Goal: Task Accomplishment & Management: Manage account settings

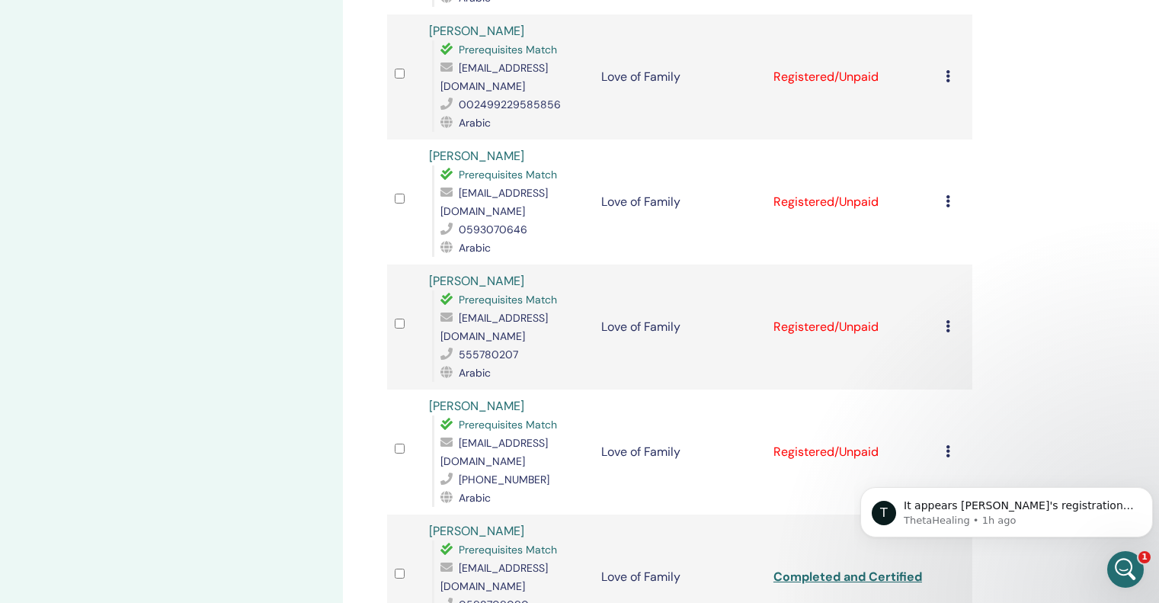
click at [946, 445] on icon at bounding box center [948, 451] width 5 height 12
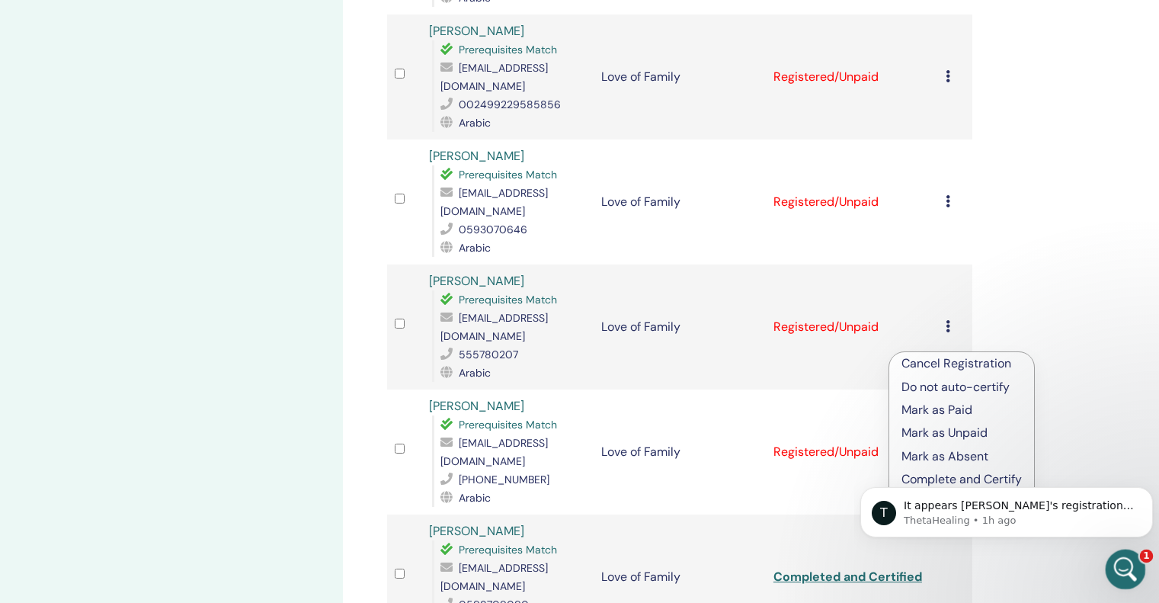
click at [1143, 566] on div "Open Intercom Messenger" at bounding box center [1123, 567] width 50 height 50
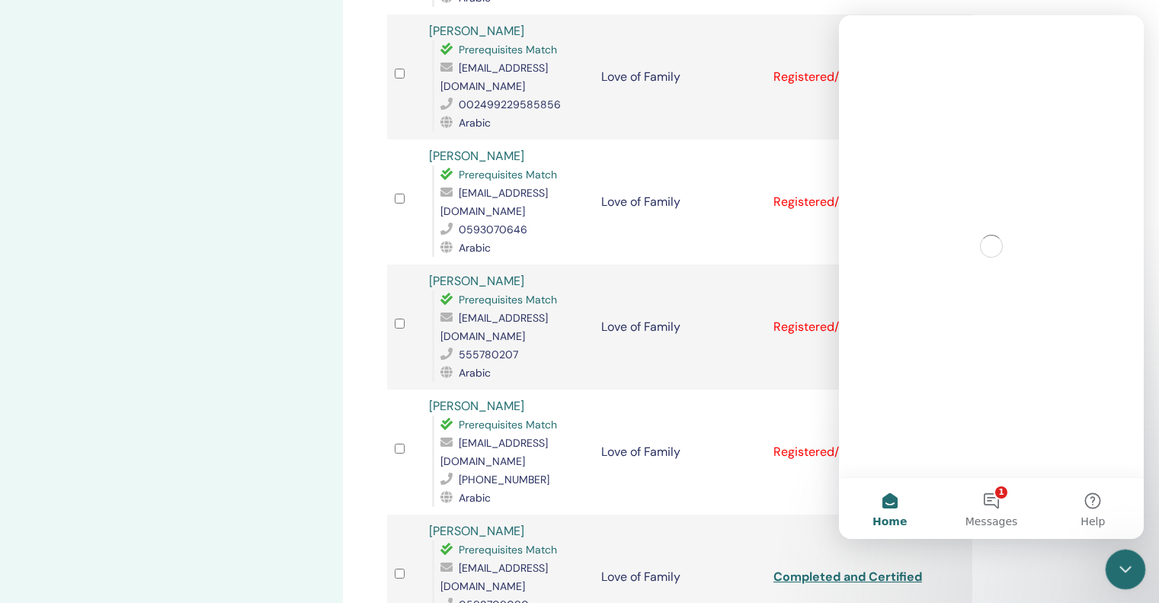
click at [1142, 566] on html at bounding box center [1123, 567] width 37 height 37
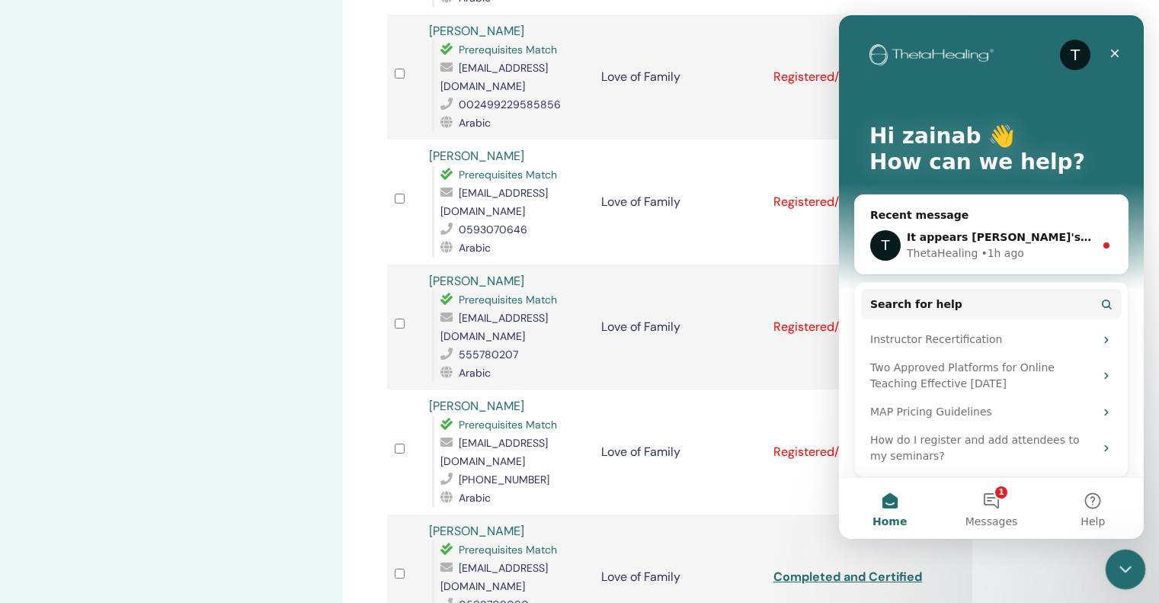
click at [1124, 575] on icon "Close Intercom Messenger" at bounding box center [1123, 567] width 18 height 18
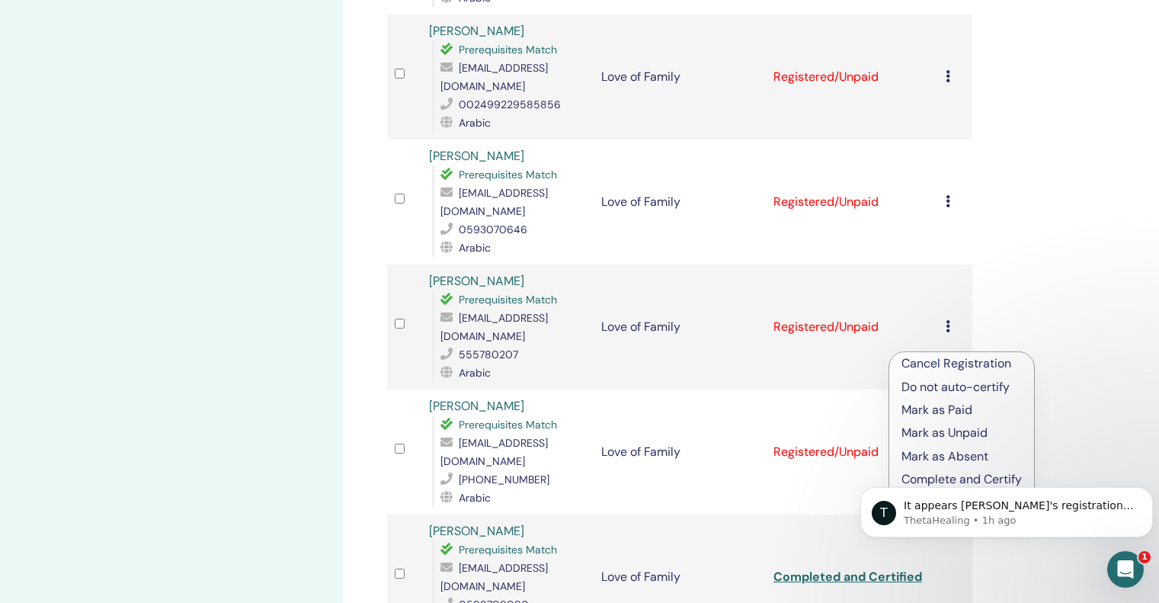
click at [1079, 371] on div "Manage Attendees Bulk Actions Export to CSV All certificates Attendee Event Sta…" at bounding box center [729, 238] width 773 height 1599
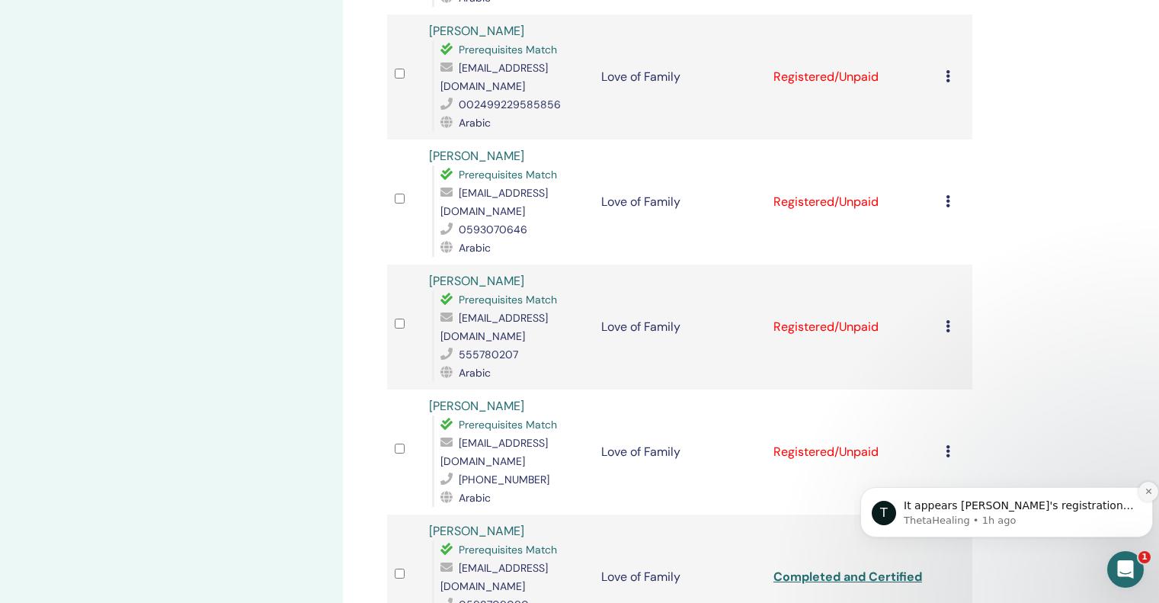
click at [1147, 497] on button "Dismiss notification" at bounding box center [1149, 492] width 20 height 20
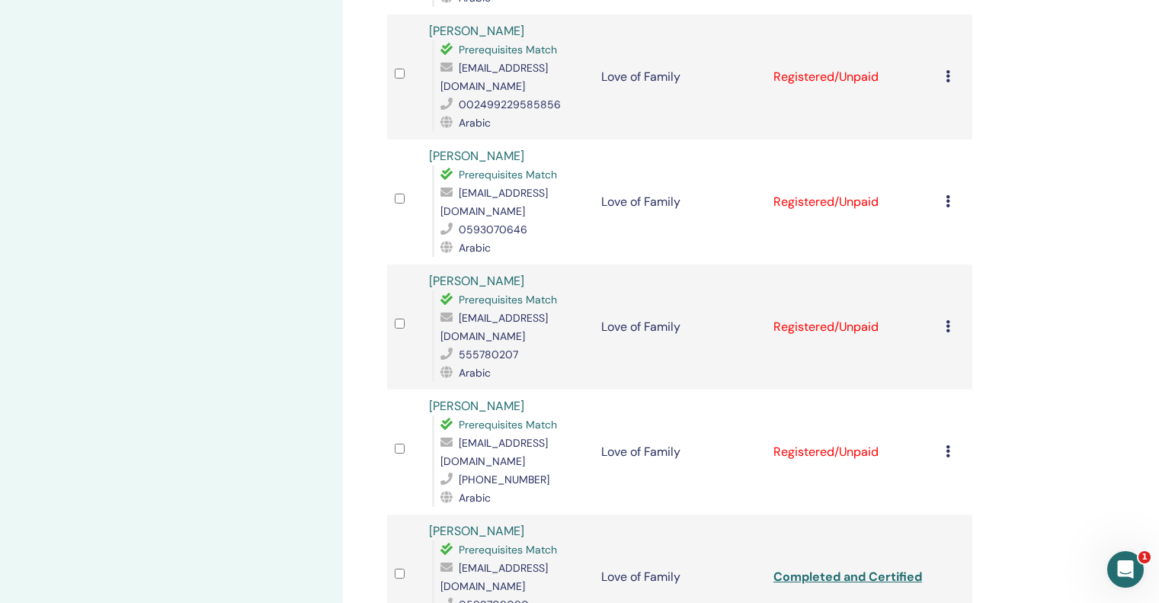
click at [955, 443] on div "Cancel Registration Do not auto-certify Mark as Paid Mark as Unpaid Mark as Abs…" at bounding box center [955, 452] width 19 height 18
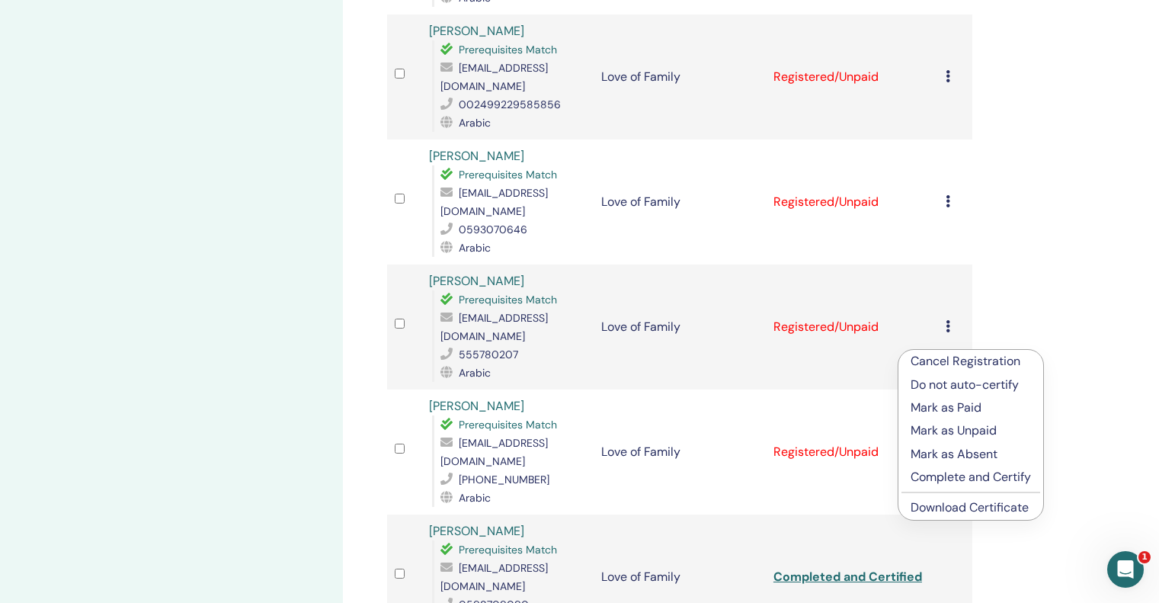
click at [973, 477] on p "Complete and Certify" at bounding box center [971, 477] width 120 height 18
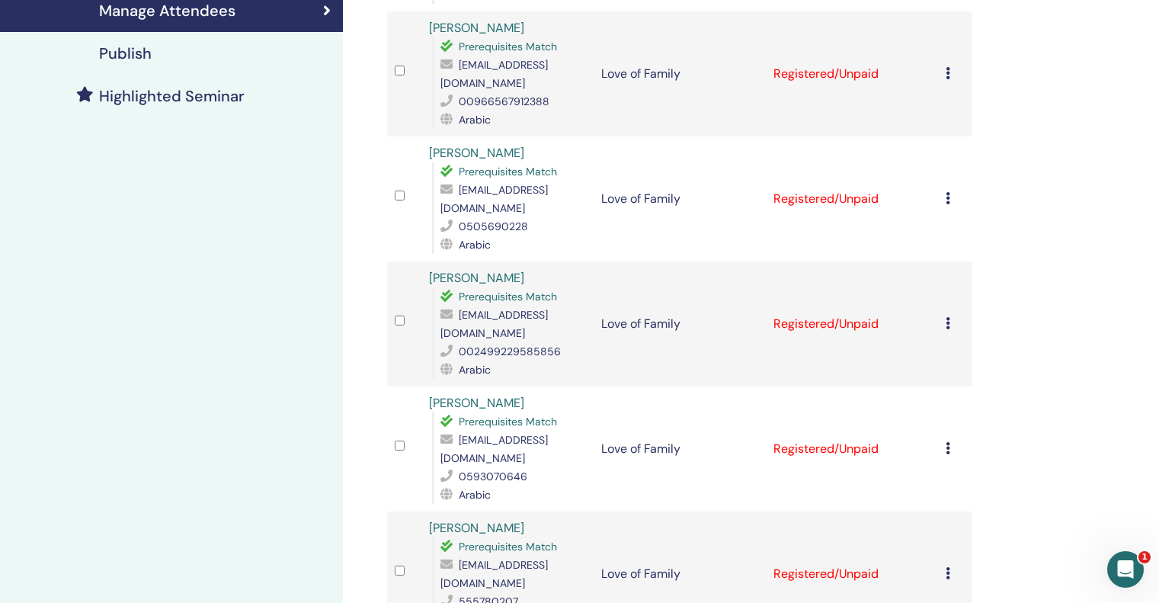
click at [944, 511] on td "Cancel Registration Do not auto-certify Mark as Paid Mark as Unpaid Mark as Abs…" at bounding box center [955, 573] width 34 height 125
click at [948, 567] on icon at bounding box center [948, 573] width 5 height 12
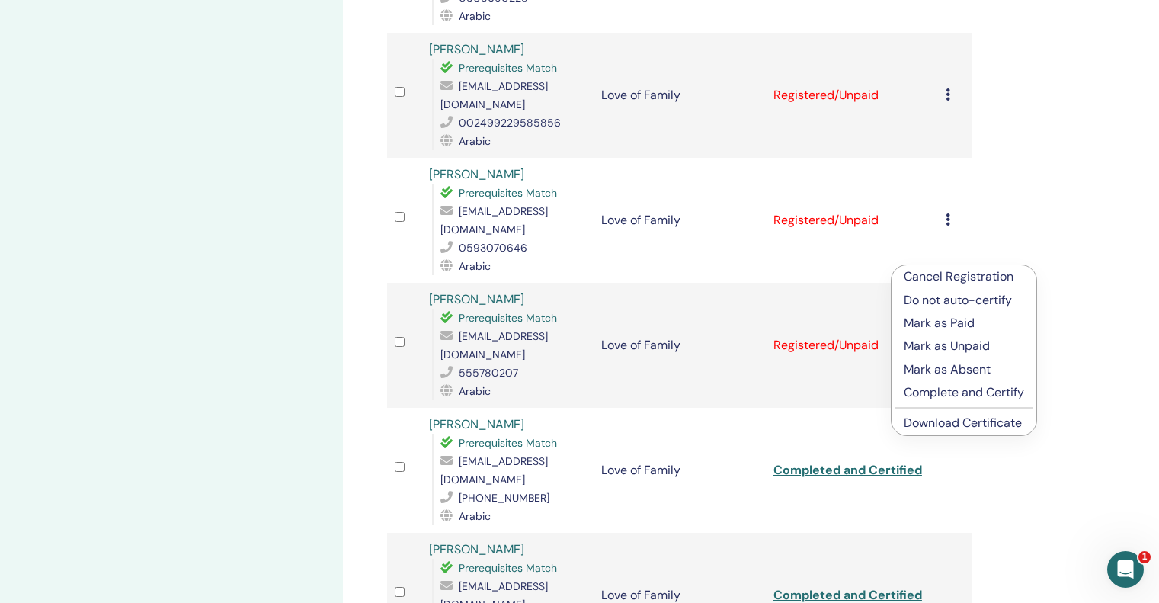
click at [953, 393] on p "Complete and Certify" at bounding box center [964, 392] width 120 height 18
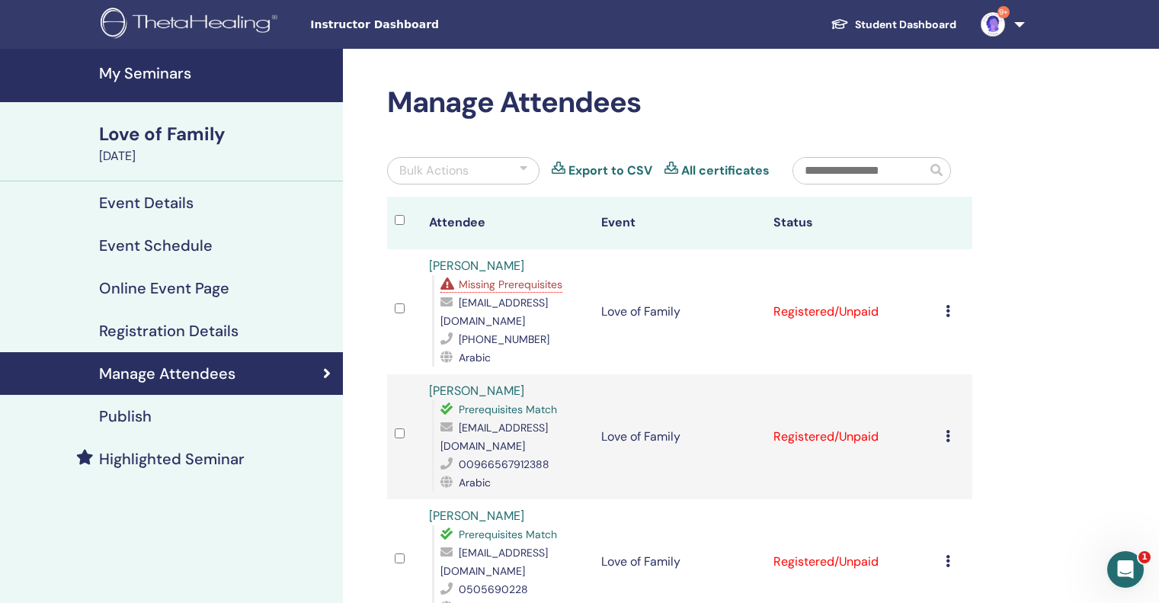
click at [950, 428] on div "Cancel Registration Do not auto-certify Mark as Paid Mark as Unpaid Mark as Abs…" at bounding box center [955, 437] width 19 height 18
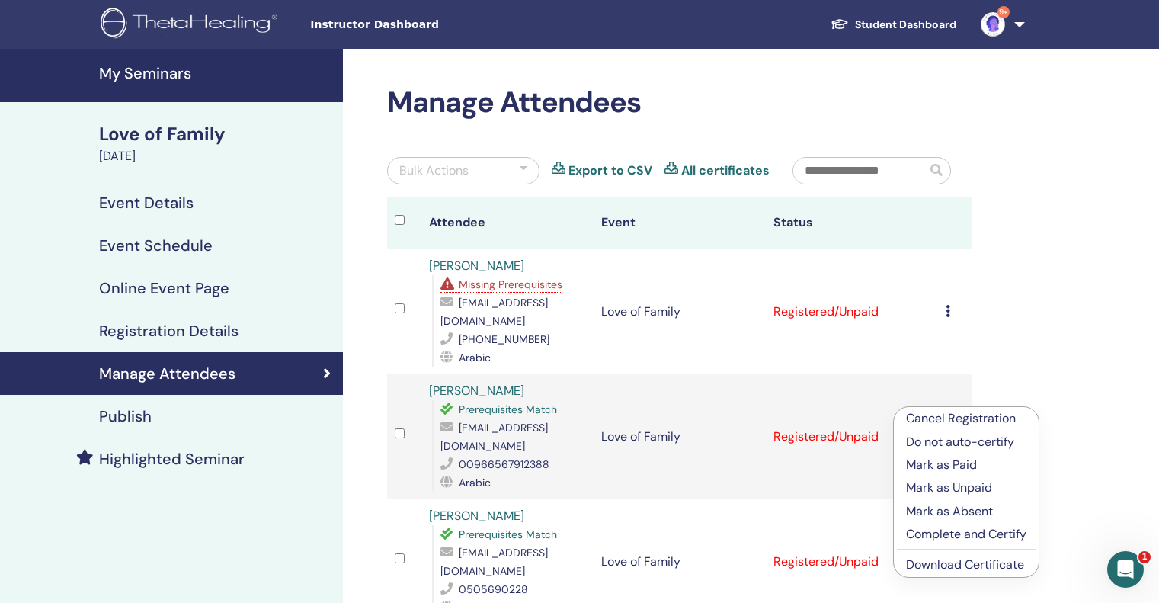
click at [944, 534] on p "Complete and Certify" at bounding box center [966, 534] width 120 height 18
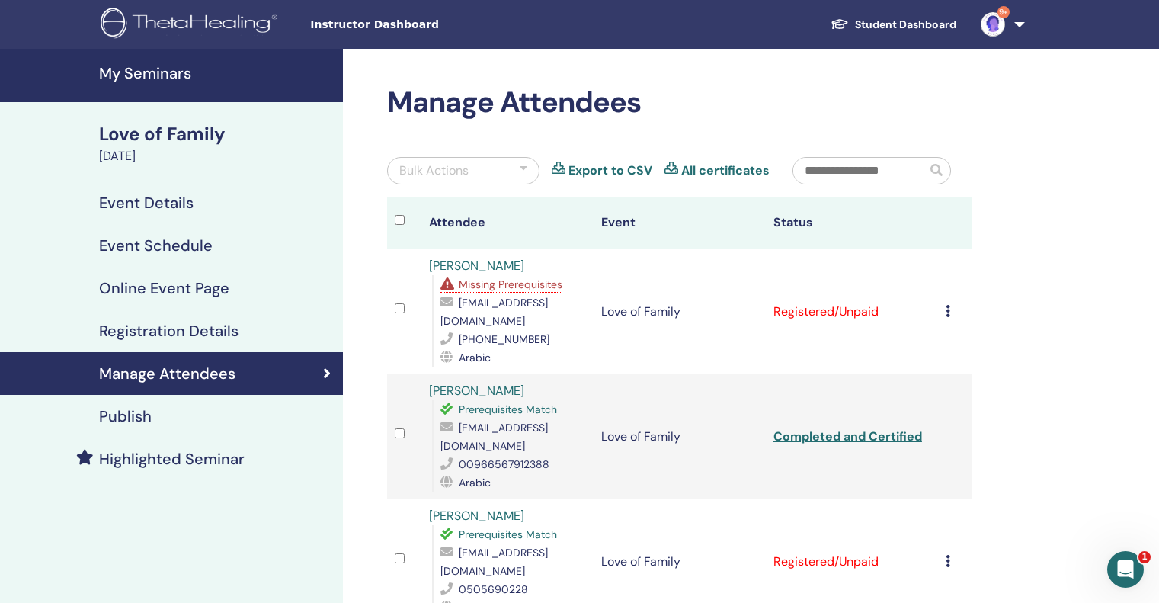
scroll to position [229, 0]
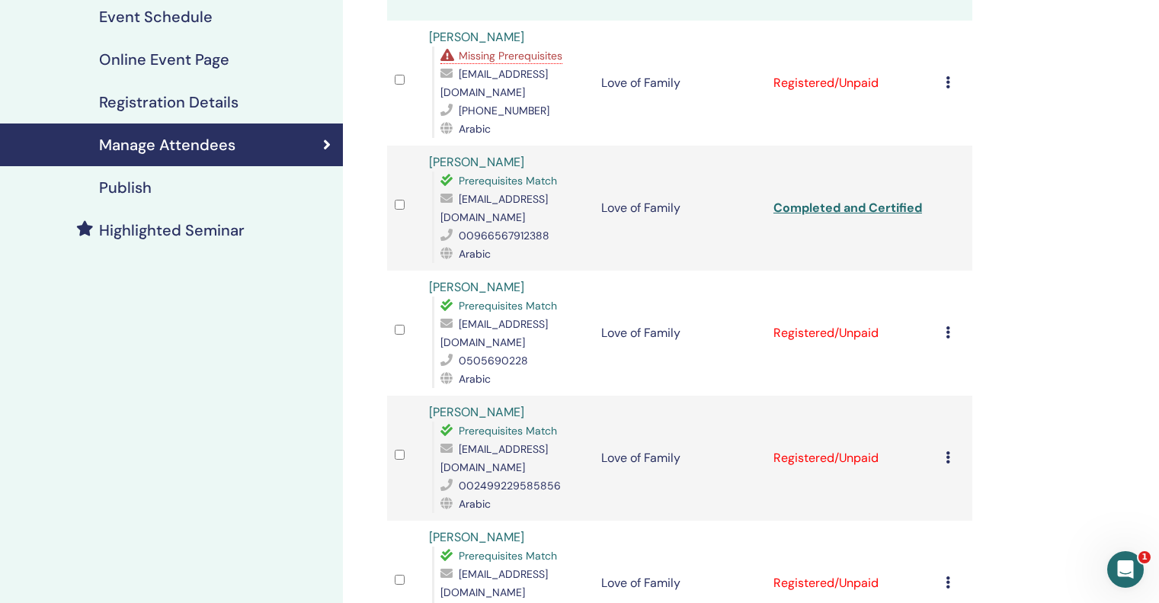
click at [949, 326] on icon at bounding box center [948, 332] width 5 height 12
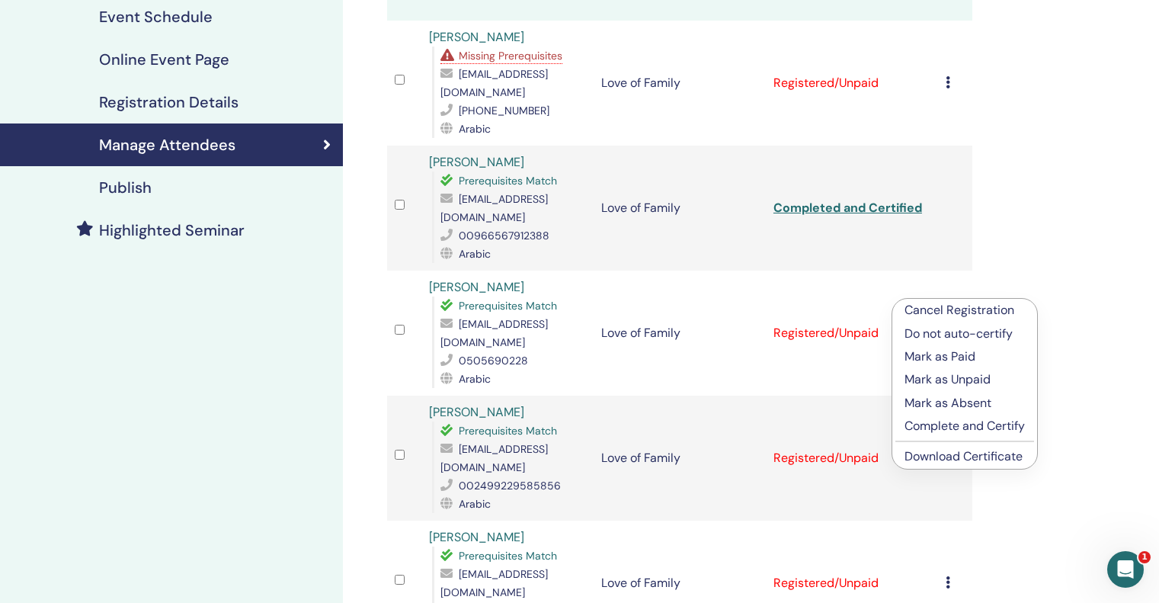
click at [922, 426] on p "Complete and Certify" at bounding box center [965, 426] width 120 height 18
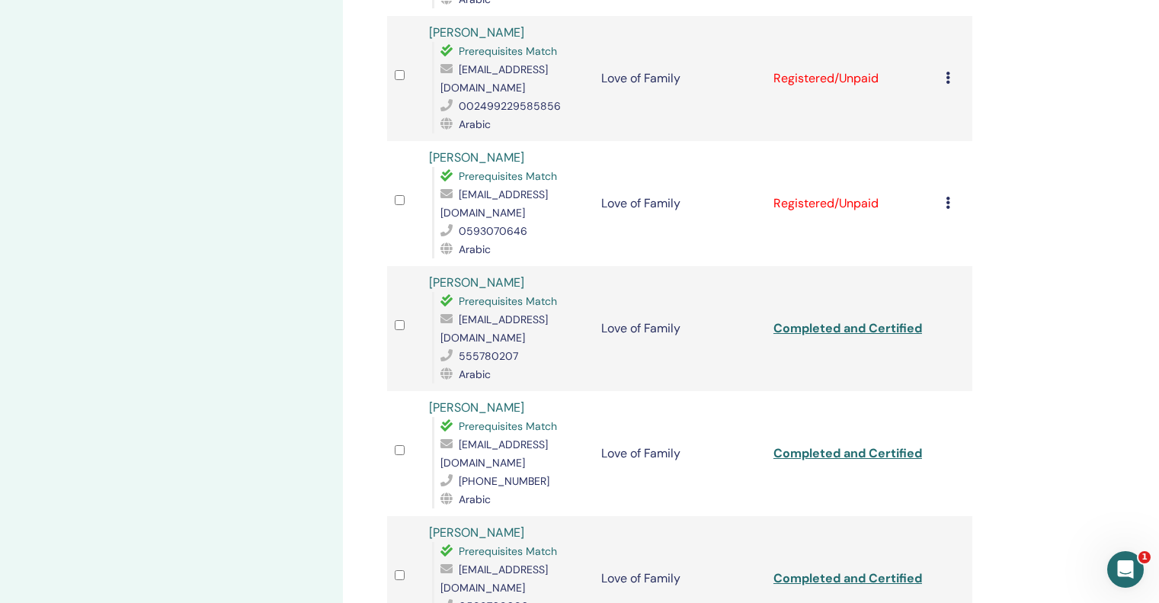
scroll to position [610, 0]
click at [954, 193] on div "Cancel Registration Do not auto-certify Mark as Paid Mark as Unpaid Mark as Abs…" at bounding box center [955, 202] width 19 height 18
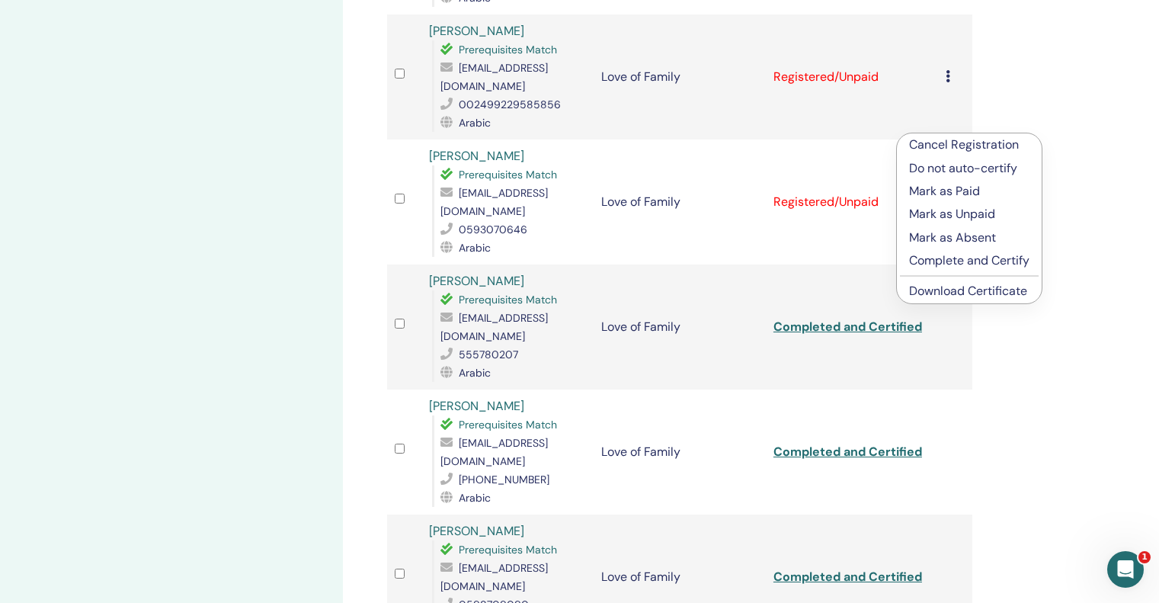
click at [964, 256] on p "Complete and Certify" at bounding box center [969, 261] width 120 height 18
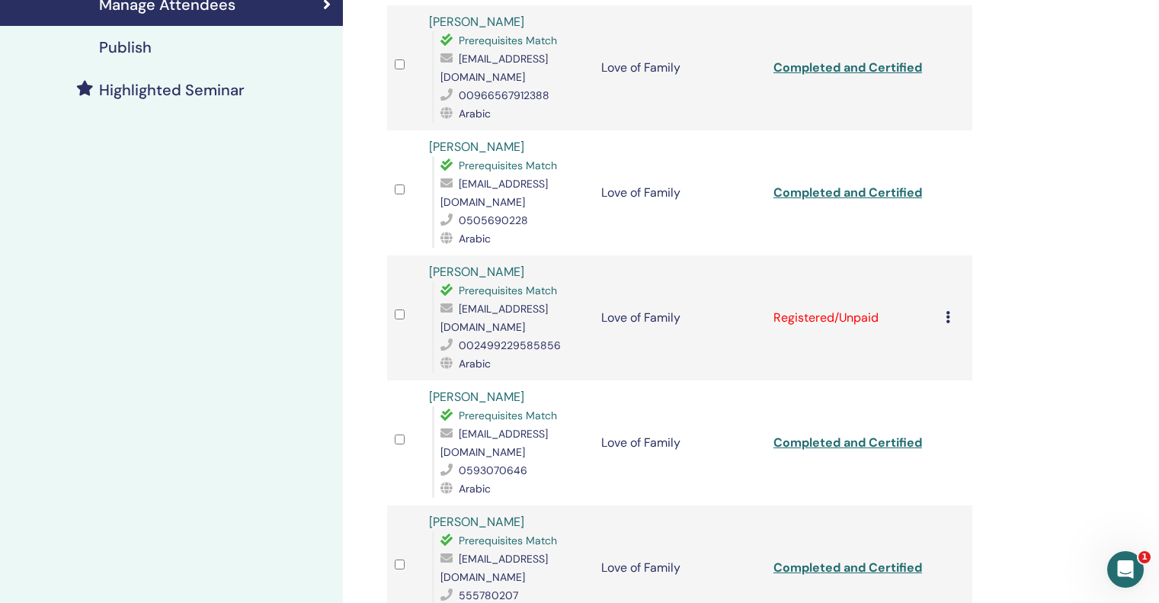
scroll to position [381, 0]
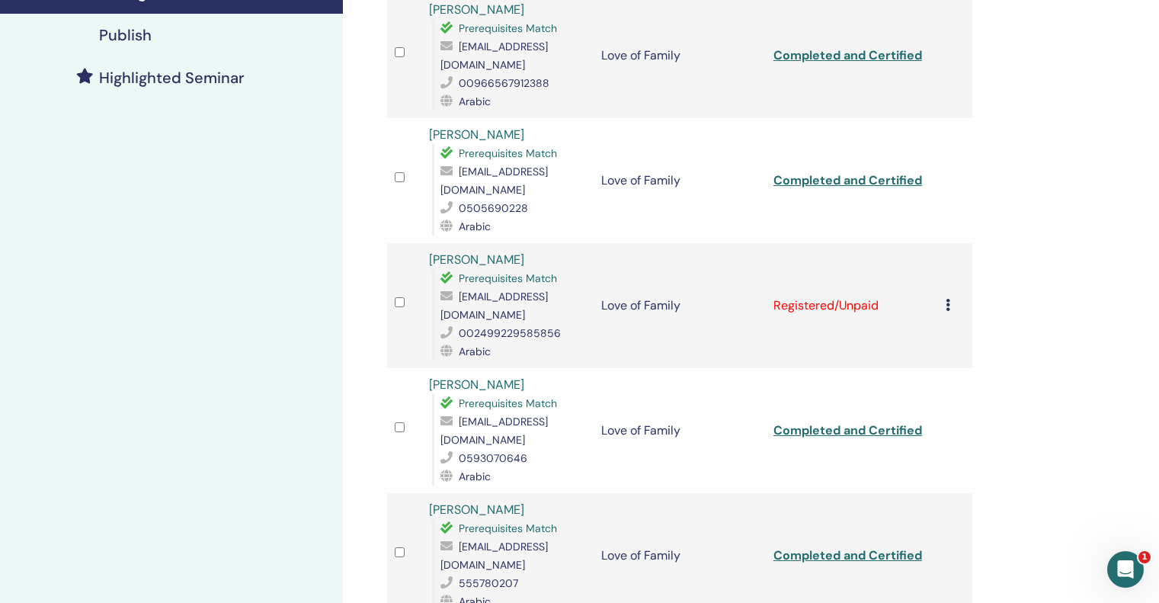
click at [947, 299] on icon at bounding box center [948, 305] width 5 height 12
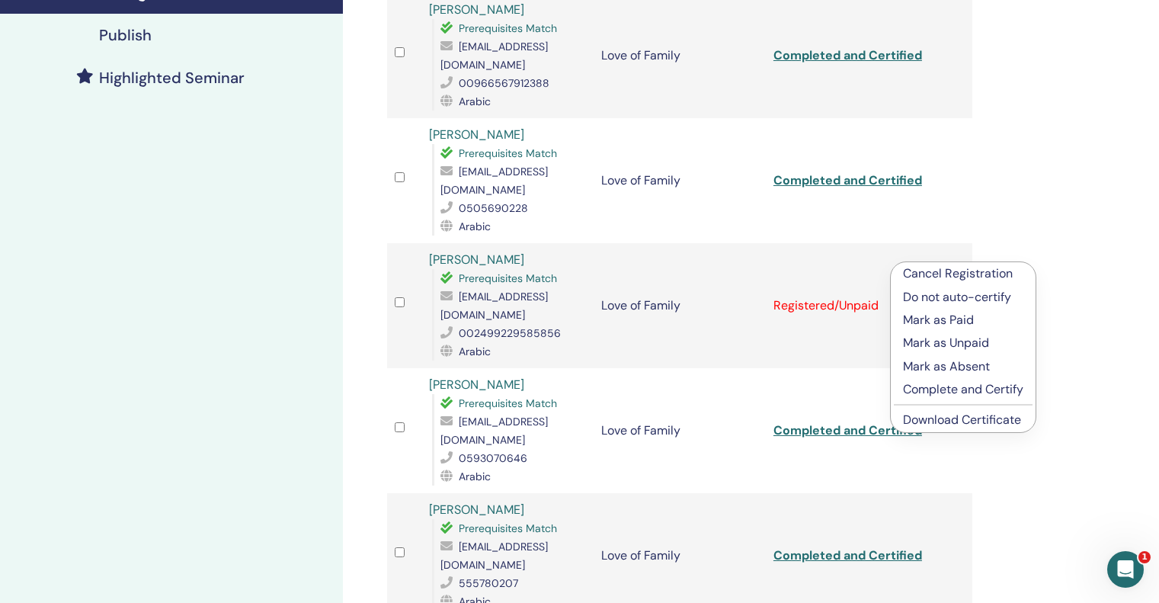
click at [934, 385] on p "Complete and Certify" at bounding box center [963, 389] width 120 height 18
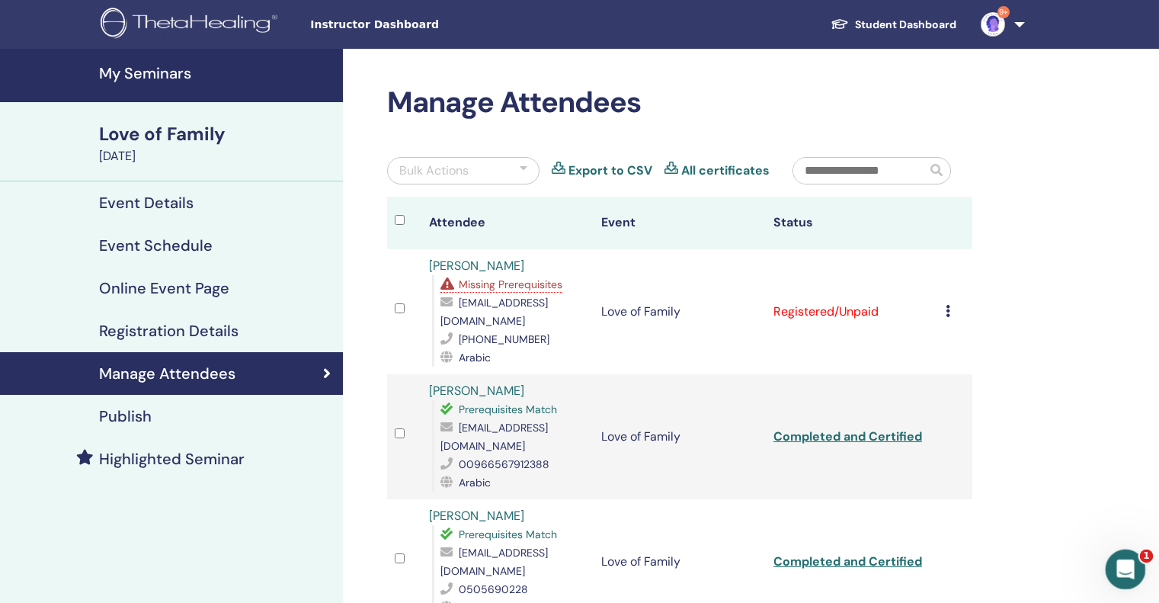
click at [1122, 561] on icon "Open Intercom Messenger" at bounding box center [1123, 567] width 25 height 25
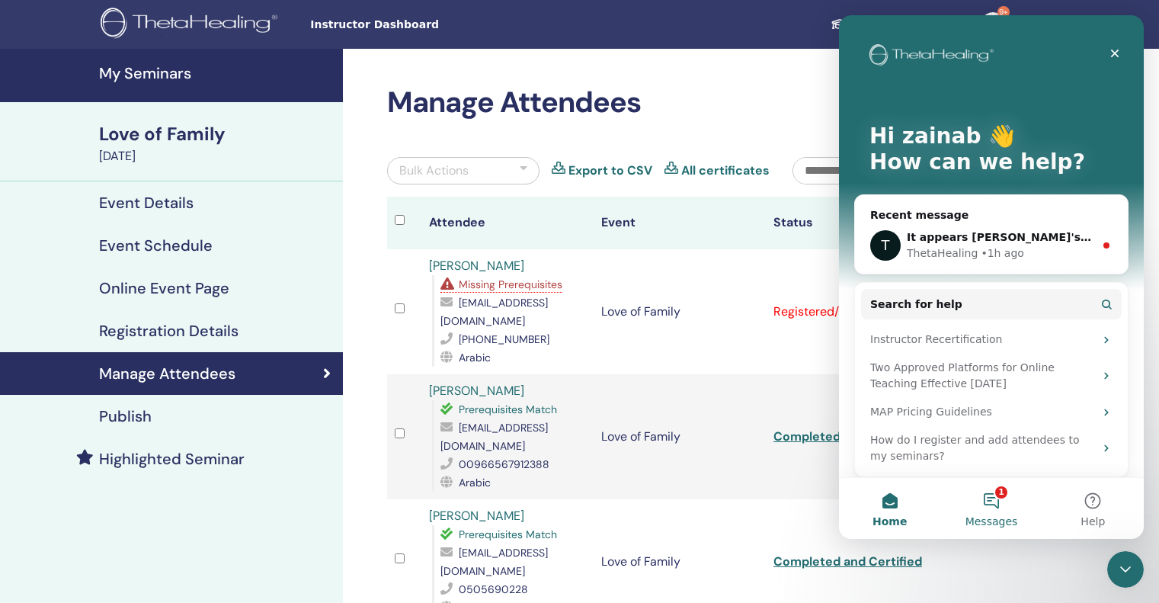
click at [994, 500] on button "1 Messages" at bounding box center [991, 508] width 101 height 61
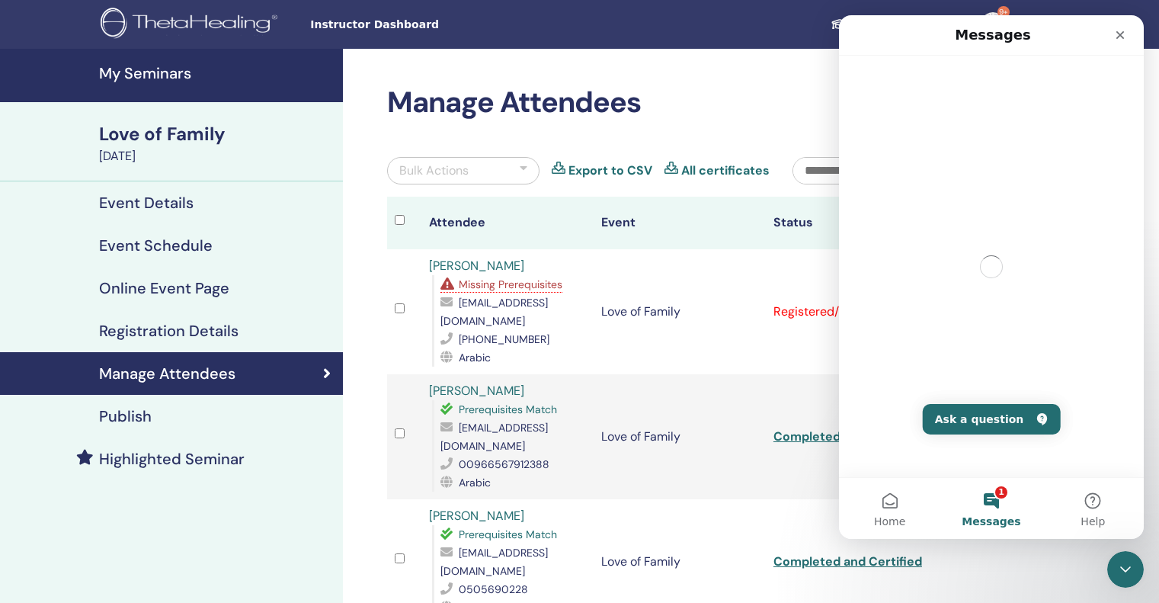
click at [989, 498] on button "1 Messages" at bounding box center [991, 508] width 101 height 61
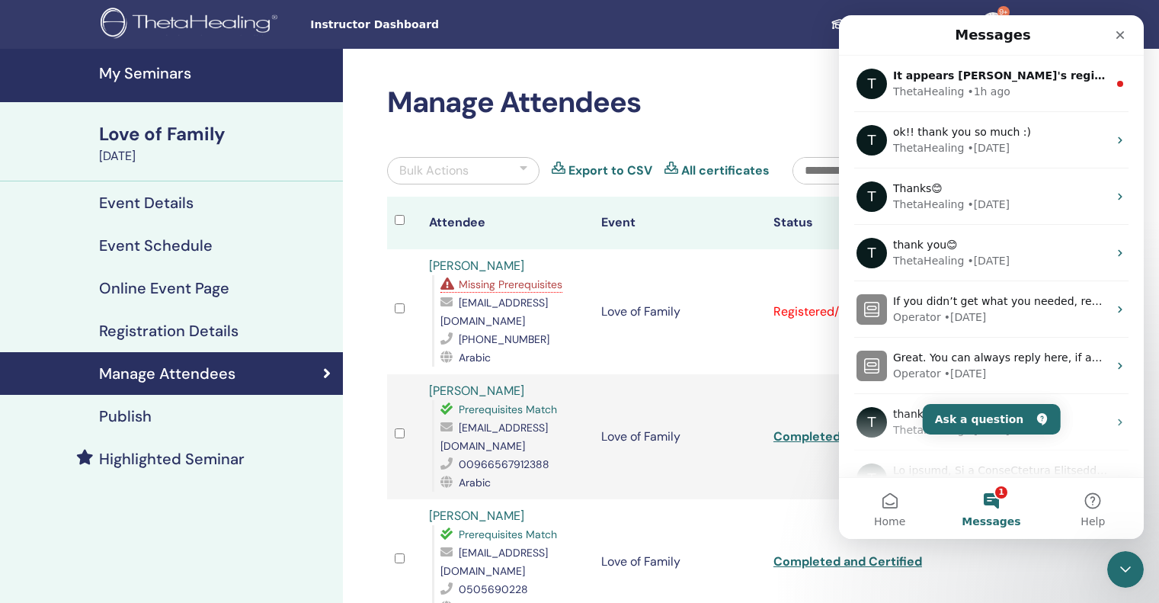
click at [996, 518] on span "Messages" at bounding box center [991, 521] width 59 height 11
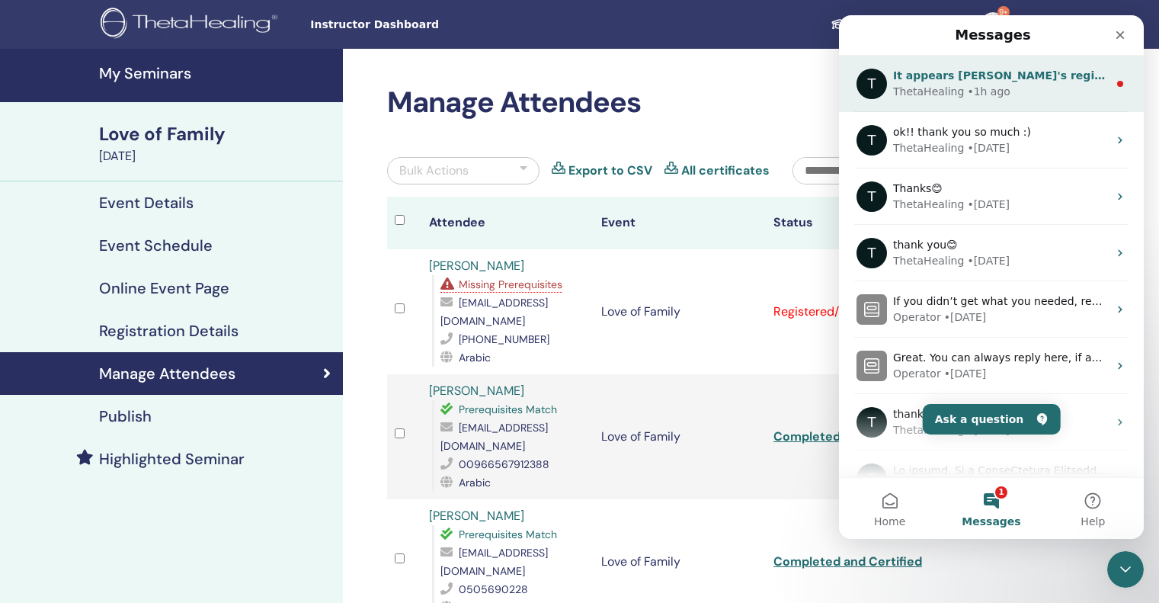
click at [1035, 87] on div "ThetaHealing • 1h ago" at bounding box center [1000, 92] width 215 height 16
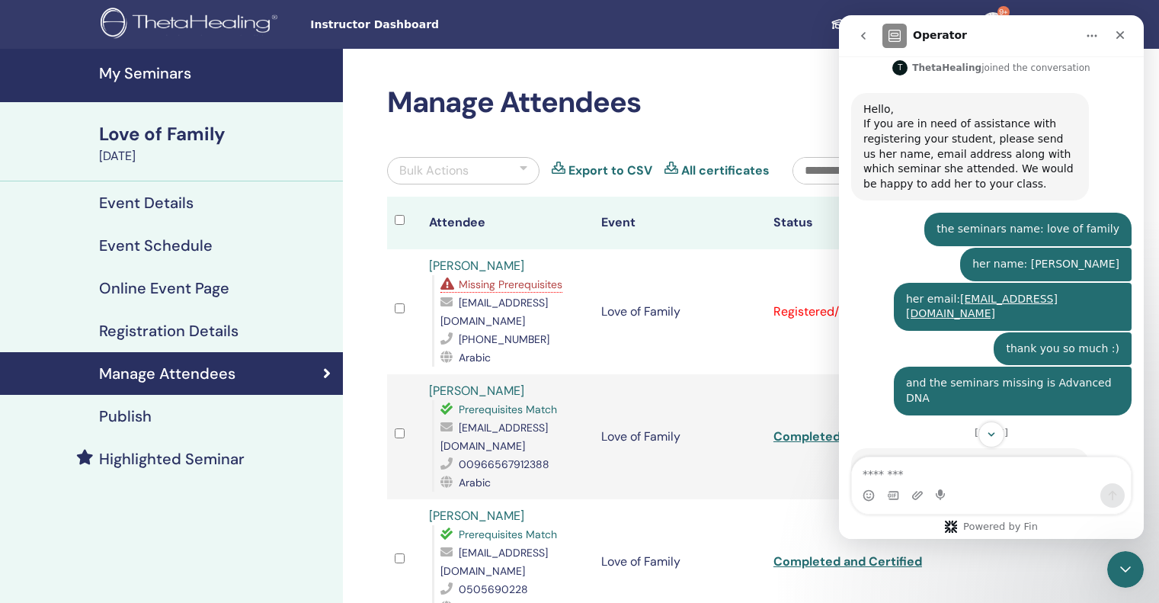
scroll to position [873, 0]
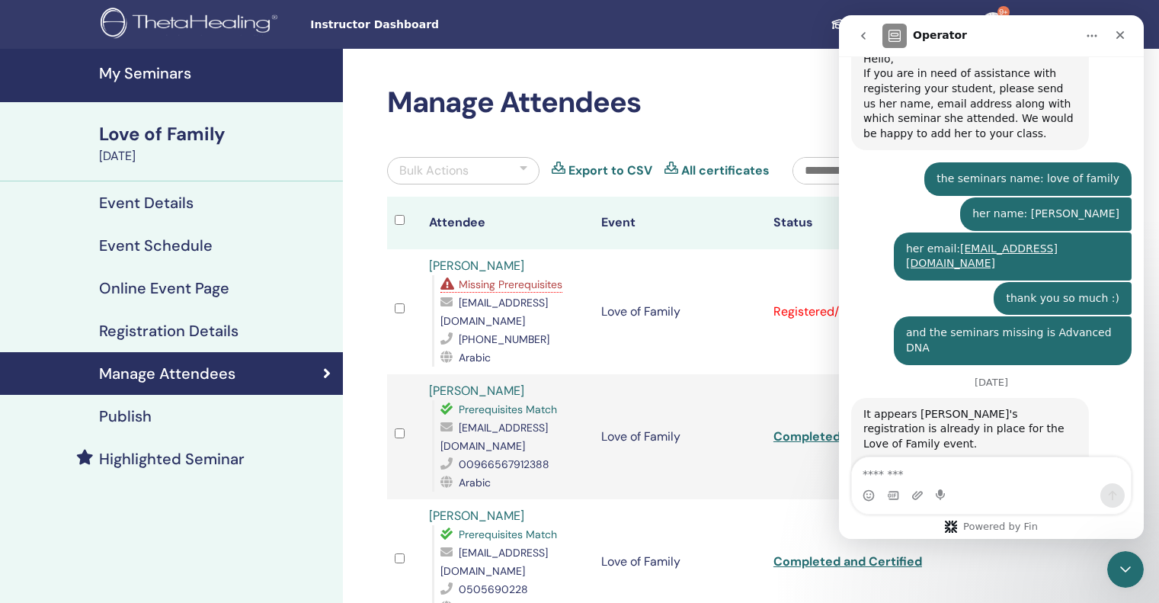
click at [1013, 486] on div "Intercom messenger" at bounding box center [991, 495] width 279 height 24
click at [1011, 472] on textarea "Message…" at bounding box center [991, 470] width 279 height 26
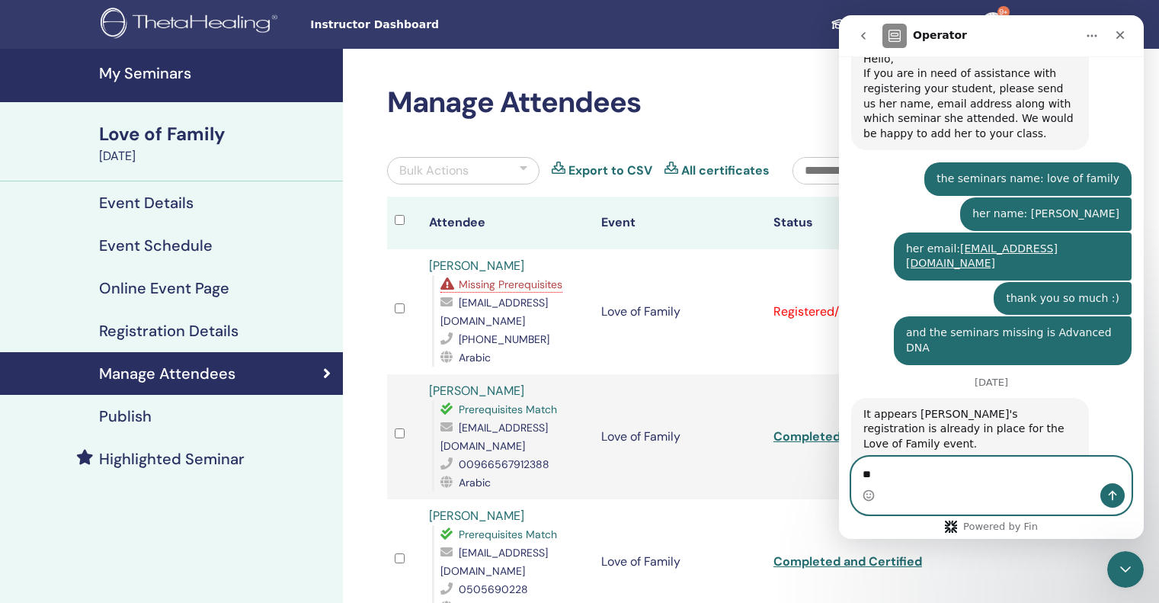
type textarea "*"
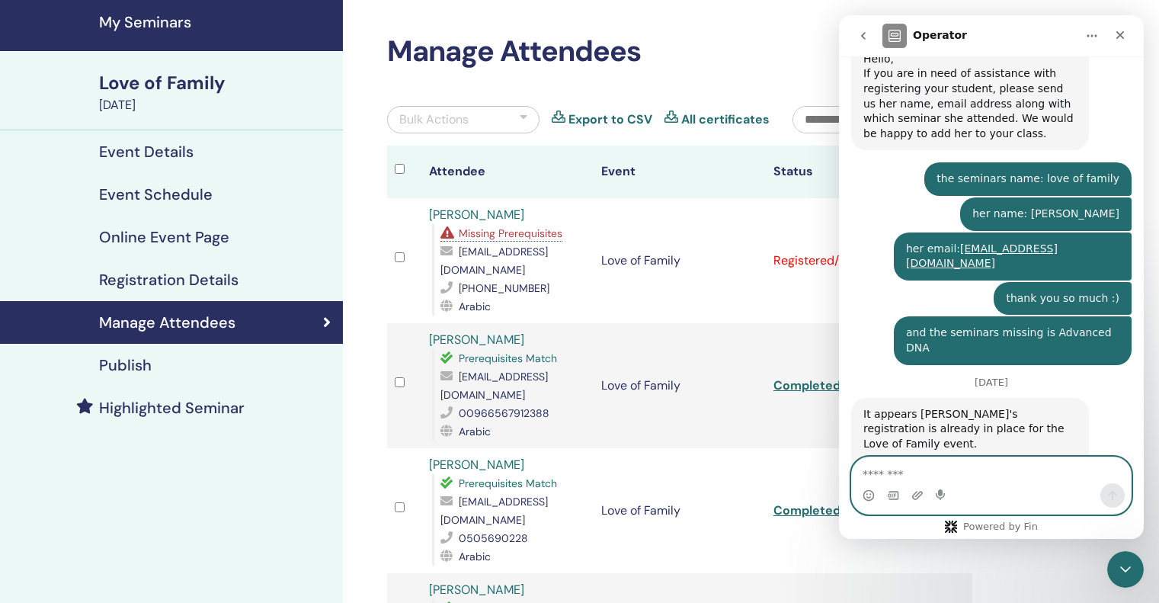
scroll to position [0, 0]
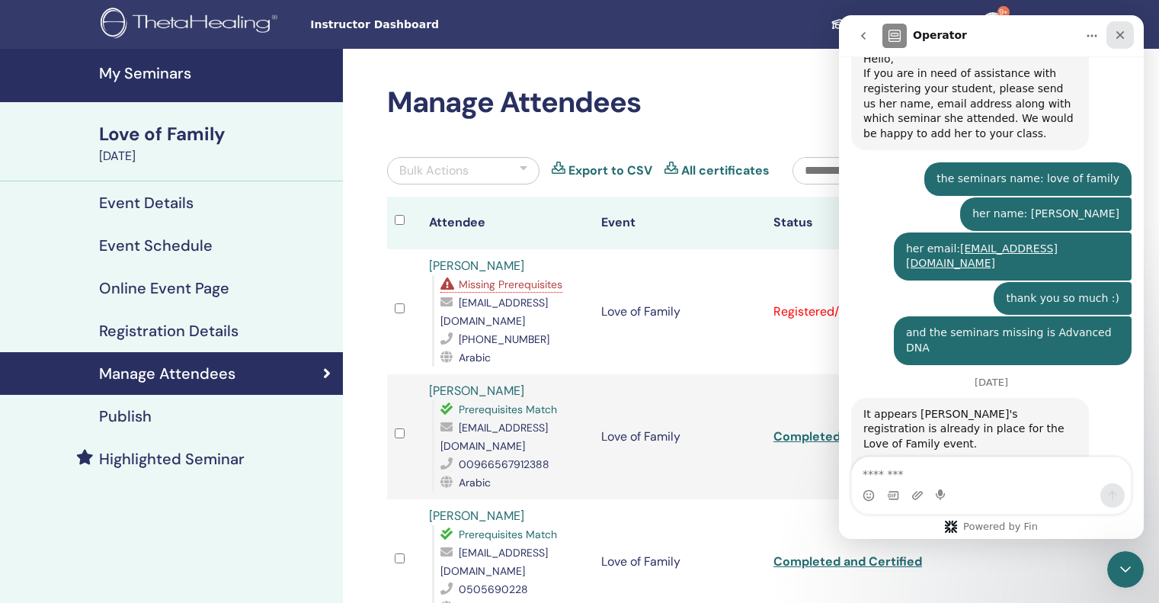
click at [1120, 34] on icon "Close" at bounding box center [1121, 35] width 8 height 8
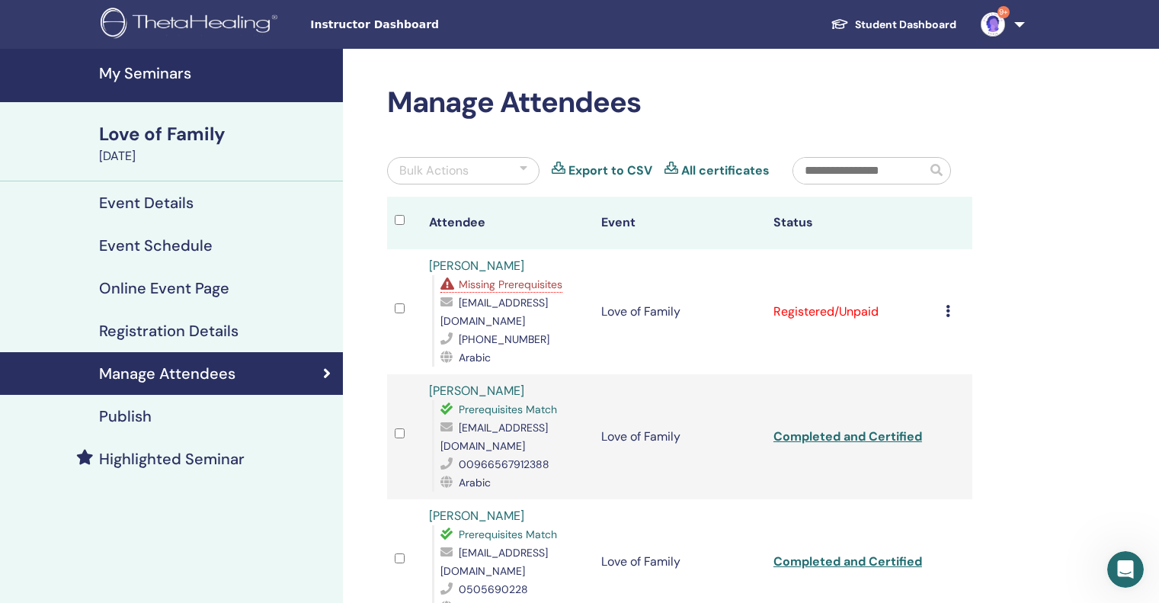
scroll to position [873, 0]
